Goal: Use online tool/utility: Utilize a website feature to perform a specific function

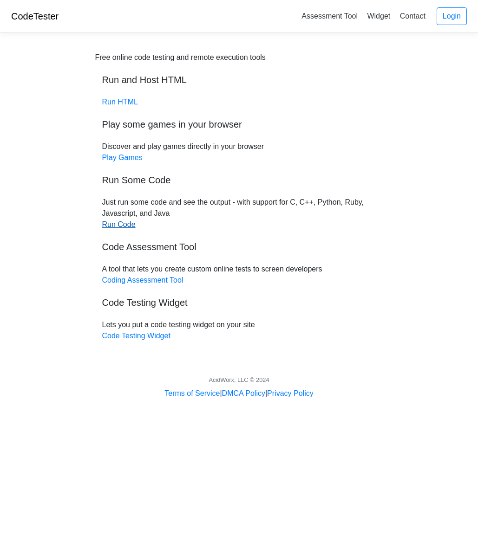
click at [125, 227] on link "Run Code" at bounding box center [118, 224] width 33 height 8
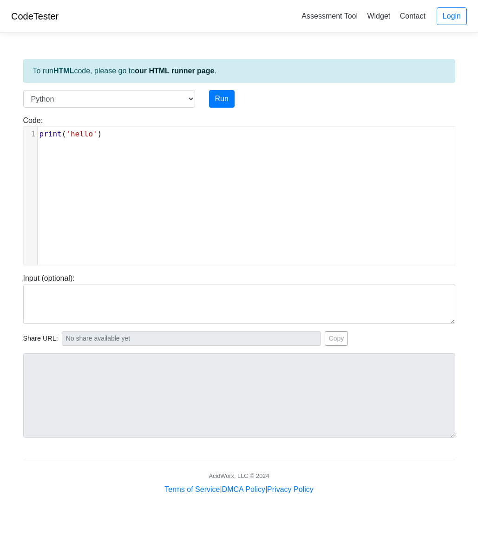
scroll to position [4, 0]
click at [113, 137] on pre "print ( 'hello' )" at bounding box center [246, 134] width 417 height 11
type textarea "print('hello')"
drag, startPoint x: 113, startPoint y: 137, endPoint x: -9, endPoint y: 130, distance: 121.8
click at [0, 130] on html "CodeTester Assessment Tool Widget Contact Login To run HTML code, please go to …" at bounding box center [239, 259] width 478 height 518
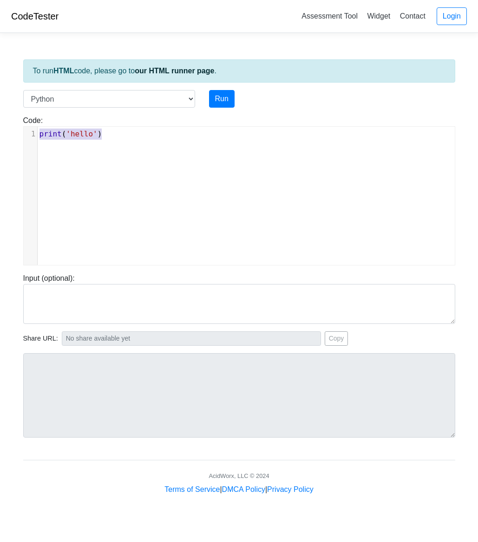
paste textarea
click at [53, 134] on pre "​" at bounding box center [246, 134] width 417 height 11
click at [115, 135] on pre "​" at bounding box center [246, 134] width 417 height 11
type textarea "double val = -0.7"
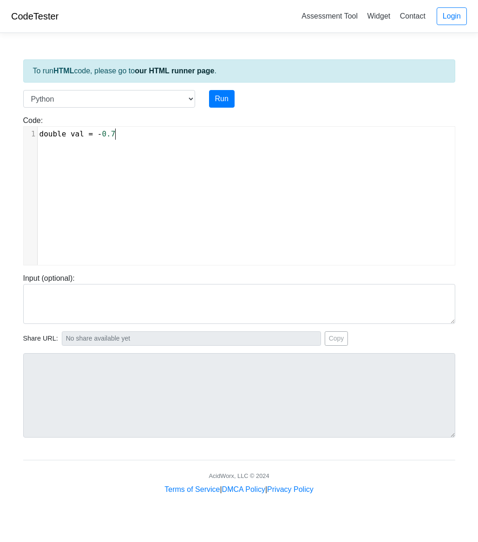
scroll to position [4, 75]
type textarea "int rounted"
type textarea "dedVal"
type textarea "= (int)val +0.5;"
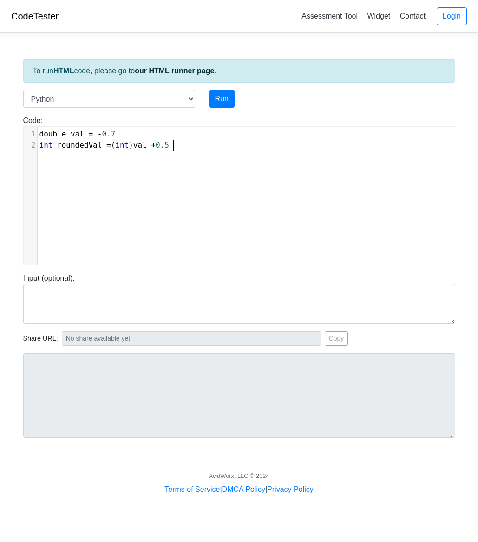
scroll to position [4, 76]
type textarea "Syste,"
type textarea "m.out.println(roundedVale"
type textarea ");"
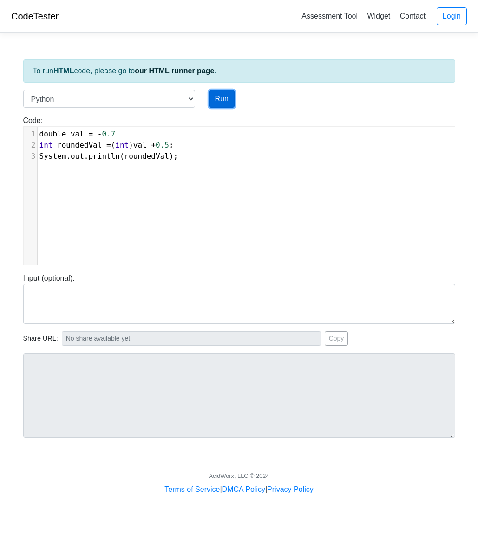
click at [219, 100] on button "Run" at bounding box center [222, 99] width 26 height 18
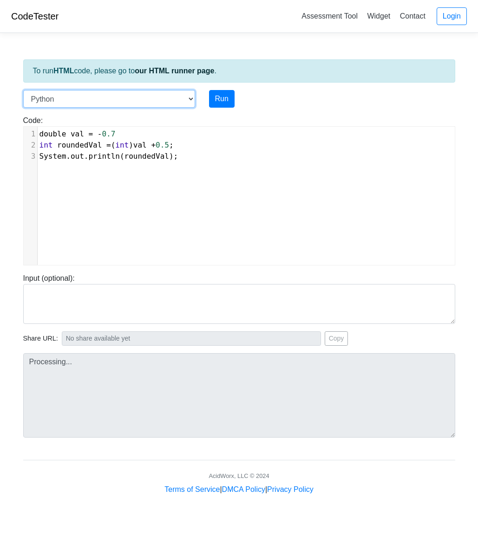
click at [141, 101] on select "C C++ Go Java Javascript Python Ruby" at bounding box center [109, 99] width 172 height 18
type input "[URL][DOMAIN_NAME]"
type textarea "Submission status: Runtime Error (NZEC) Stderr: File "script.py", line 1 double…"
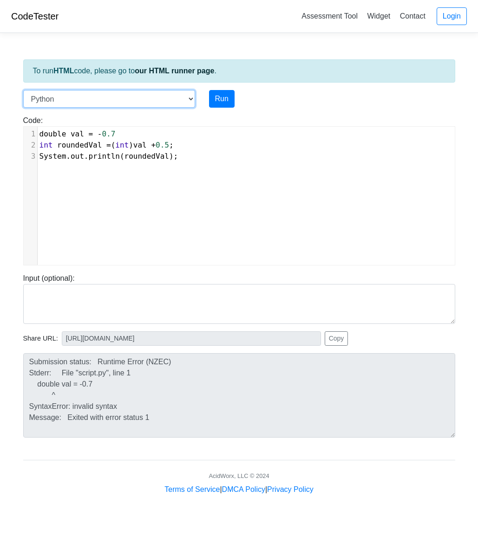
select select "javascript"
click at [23, 90] on select "C C++ Go Java Javascript Python Ruby" at bounding box center [109, 99] width 172 height 18
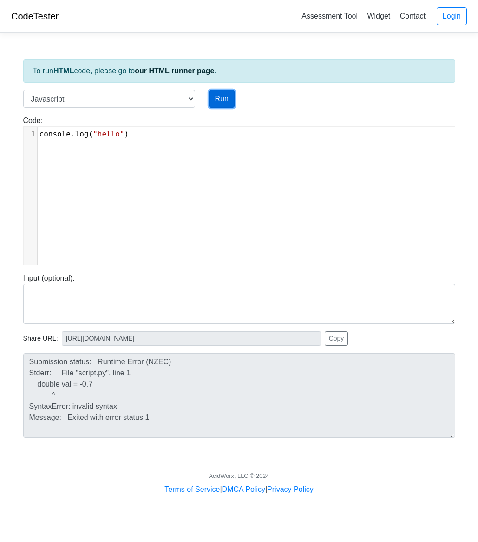
click at [214, 101] on button "Run" at bounding box center [222, 99] width 26 height 18
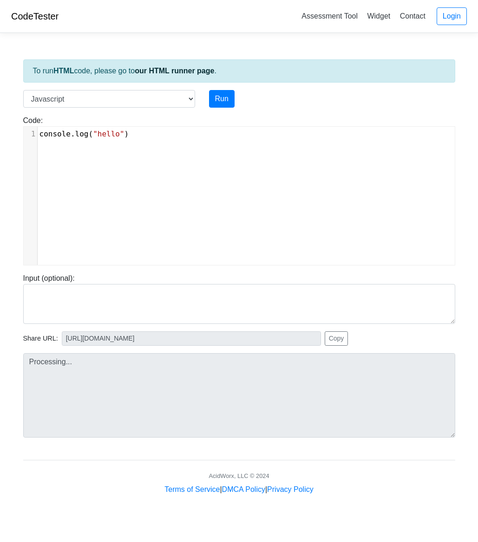
scroll to position [4, 0]
click at [138, 133] on pre "console . log ( "hello" )" at bounding box center [246, 134] width 417 height 11
type textarea "hello")"
type input "[URL][DOMAIN_NAME]"
type textarea "Stdout: hello"
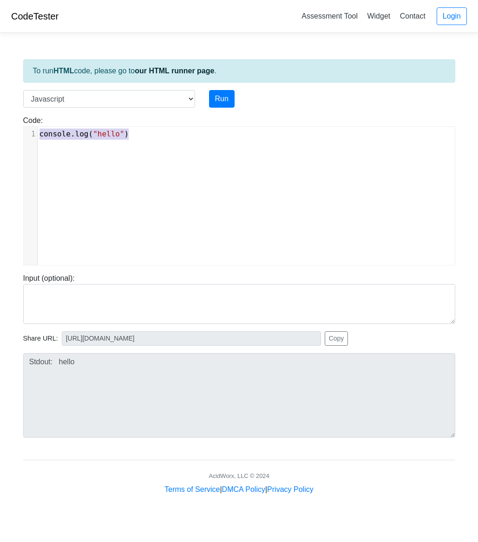
drag, startPoint x: 138, startPoint y: 133, endPoint x: -2, endPoint y: 133, distance: 140.6
click at [0, 133] on html "CodeTester Assessment Tool Widget Contact Login To run HTML code, please go to …" at bounding box center [239, 259] width 478 height 518
type textarea "double val = 0"
type textarea "="
type textarea "-0.7;"
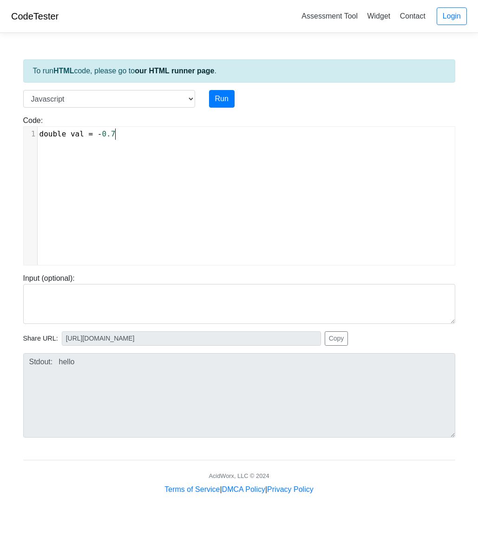
scroll to position [4, 21]
type textarea "int rounded"
type textarea "Val = (int)val +0.5;"
type textarea "s"
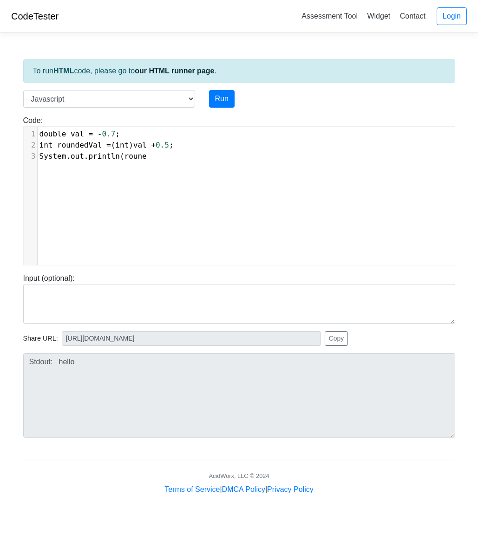
type textarea "System.out.println(rouned"
type textarea "dedVal);"
click at [214, 98] on button "Run" at bounding box center [222, 99] width 26 height 18
type input "[URL][DOMAIN_NAME]"
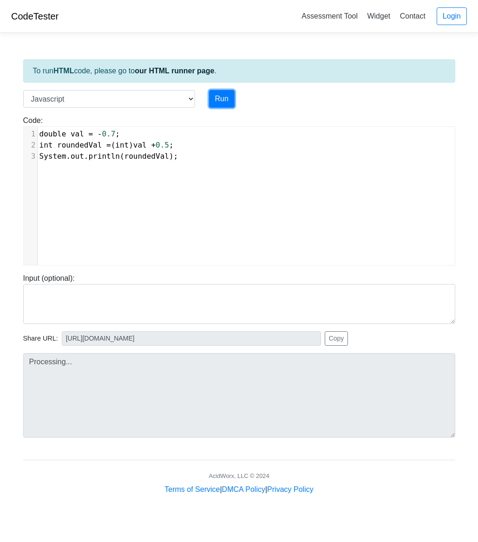
type textarea "Submission status: Runtime Error (NZEC) Stderr: /box/script.js:1 double val = -…"
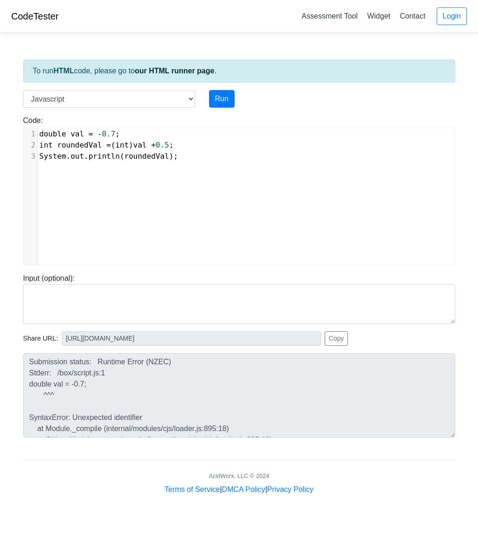
click at [102, 137] on span "0.7" at bounding box center [108, 134] width 13 height 9
drag, startPoint x: 206, startPoint y: 71, endPoint x: 207, endPoint y: 79, distance: 8.9
click at [207, 79] on div "To run HTML code, please go to our HTML runner page ." at bounding box center [239, 70] width 432 height 23
click at [147, 147] on span "val" at bounding box center [139, 145] width 13 height 9
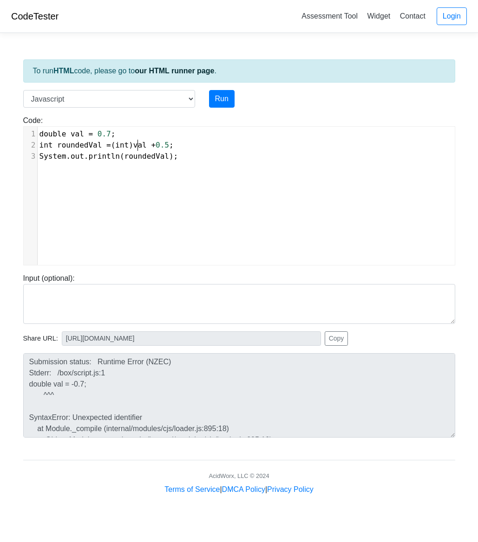
click at [140, 148] on span "val" at bounding box center [139, 145] width 13 height 9
type textarea "("
click at [178, 145] on span "int roundedVal = ( int )( val + 0.5 ;" at bounding box center [108, 145] width 139 height 9
type textarea ")"
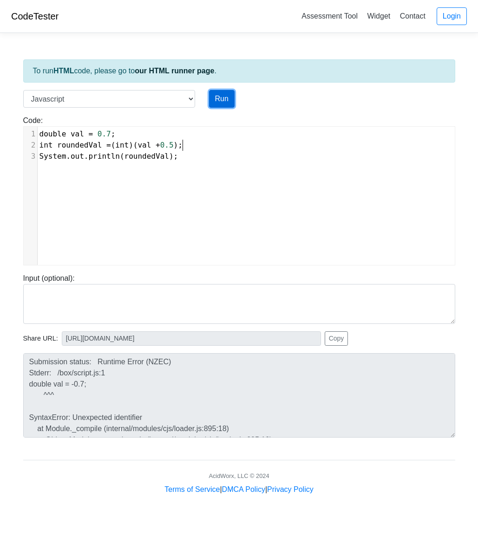
click at [221, 100] on button "Run" at bounding box center [222, 99] width 26 height 18
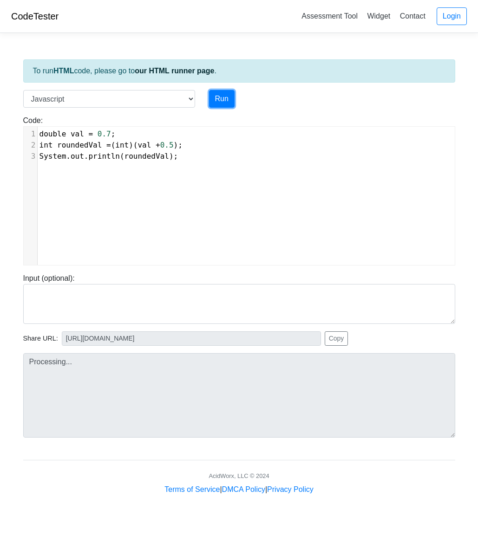
type input "[URL][DOMAIN_NAME]"
type textarea "Submission status: Runtime Error (NZEC) Stderr: /box/script.js:1 double val = 0…"
